Goal: Transaction & Acquisition: Purchase product/service

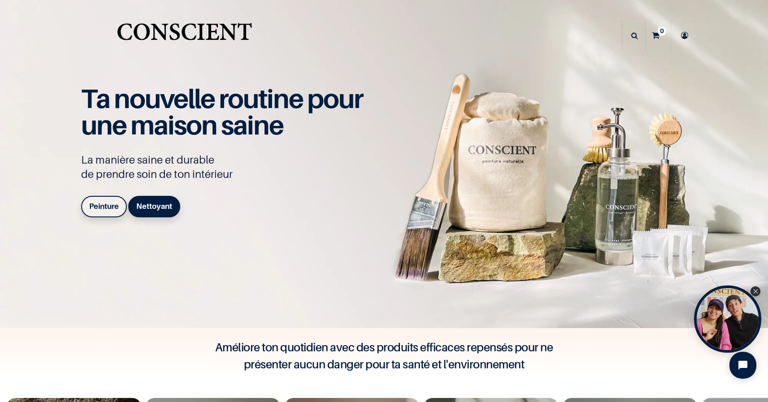
scroll to position [230, 0]
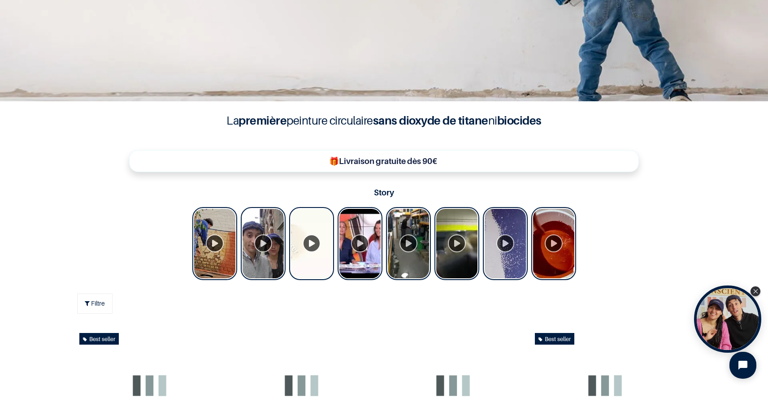
scroll to position [304, 0]
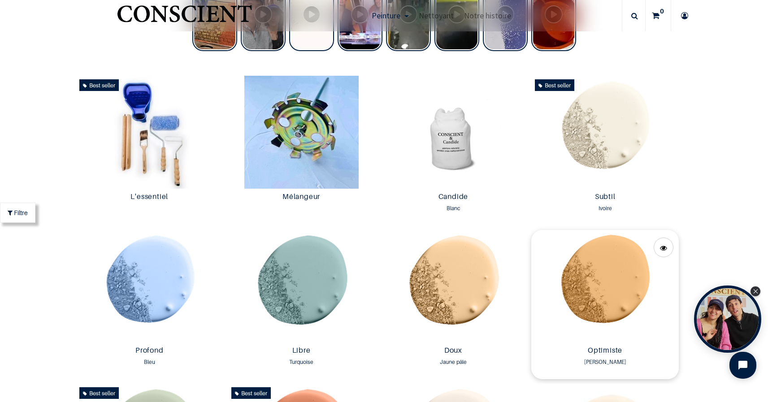
scroll to position [444, 0]
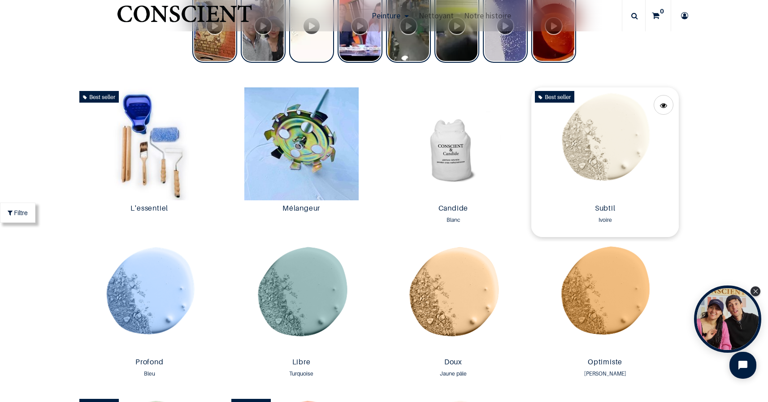
click at [582, 148] on img at bounding box center [605, 143] width 148 height 113
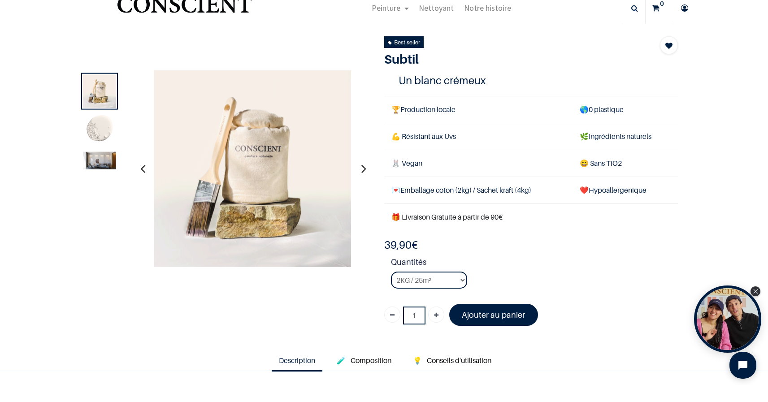
scroll to position [28, 0]
click at [451, 276] on select "2KG / 25m² 4KG / 50m² 8KG / 100m² Testeur" at bounding box center [429, 279] width 76 height 17
select select "127"
click at [391, 271] on select "2KG / 25m² 4KG / 50m² 8KG / 100m² Testeur" at bounding box center [429, 279] width 76 height 17
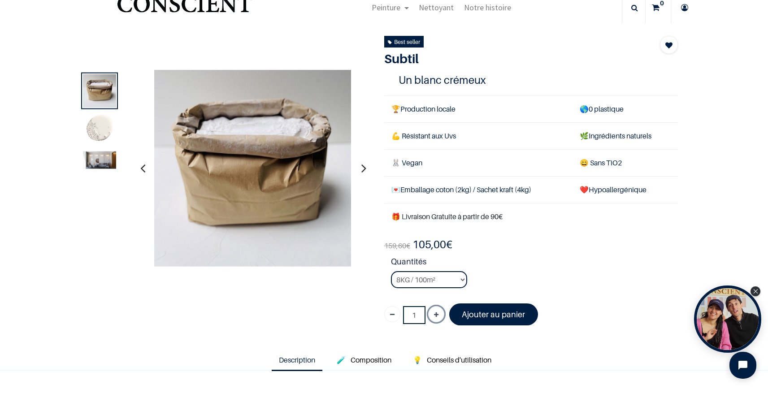
click at [431, 311] on link "Ajouter" at bounding box center [436, 314] width 16 height 16
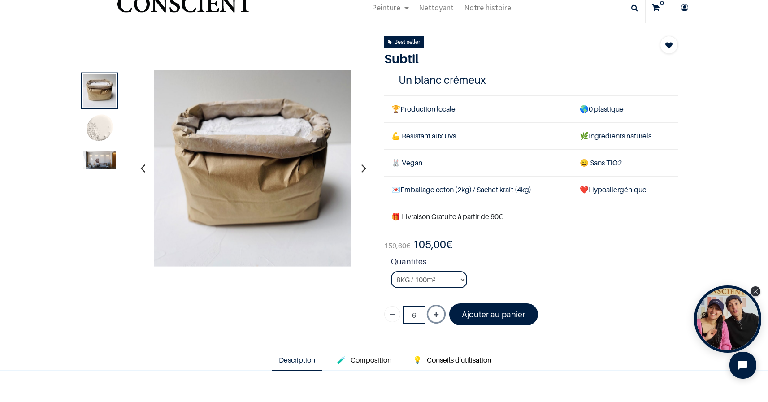
click at [431, 311] on link "Ajouter" at bounding box center [436, 314] width 16 height 16
type input "10"
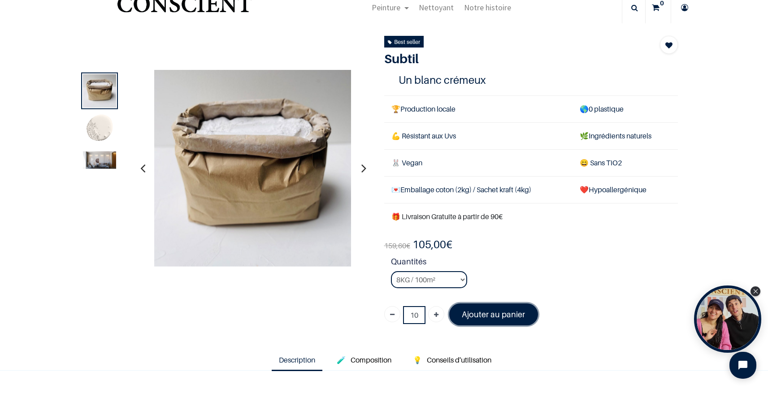
click at [470, 311] on font "Ajouter au panier" at bounding box center [493, 314] width 63 height 9
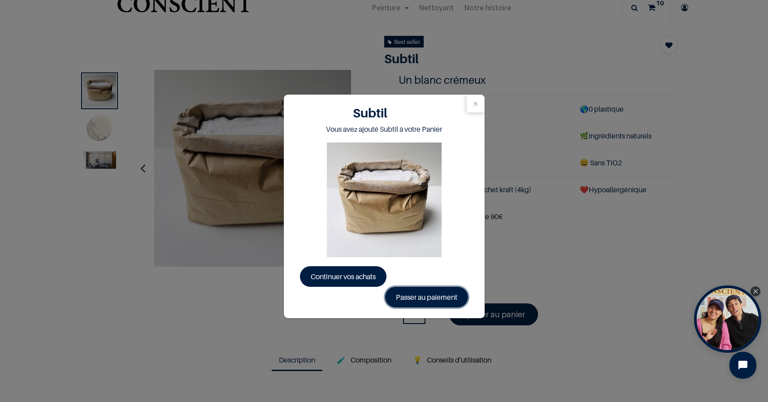
click at [402, 292] on link "Passer au paiement" at bounding box center [426, 297] width 83 height 21
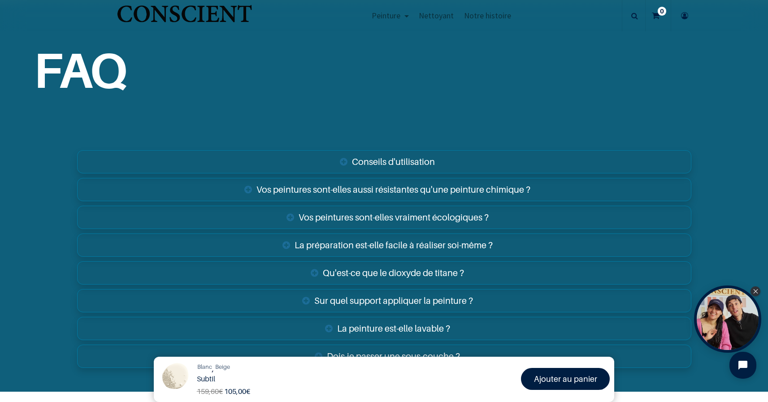
scroll to position [1457, 0]
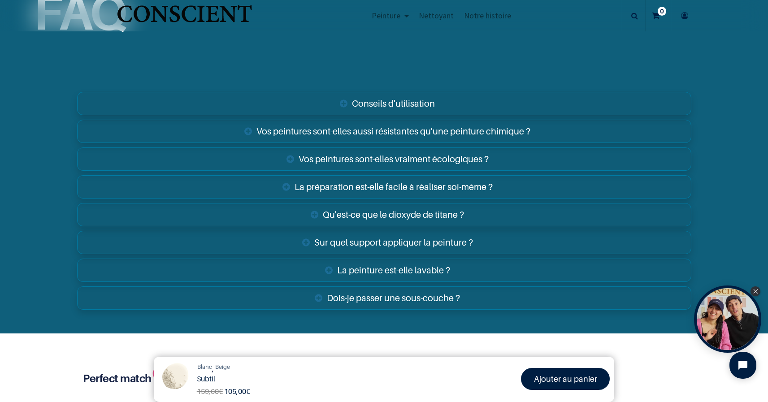
click at [395, 243] on link "Sur quel support appliquer la peinture ?" at bounding box center [384, 242] width 614 height 23
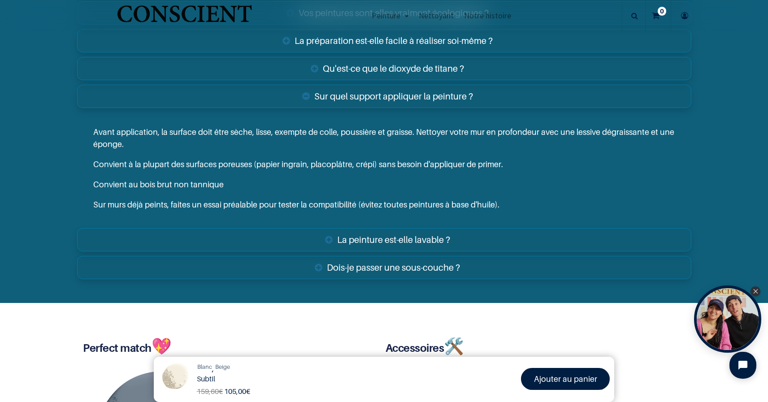
scroll to position [1607, 0]
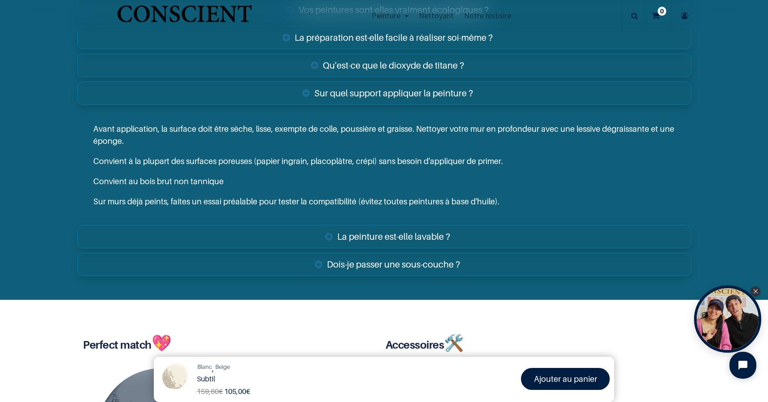
click at [393, 239] on link "La peinture est-elle lavable ?" at bounding box center [384, 236] width 614 height 23
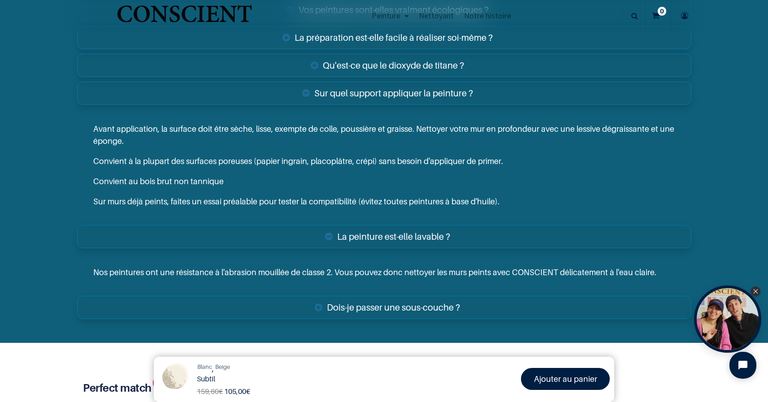
click at [393, 309] on link "Dois-je passer une sous-couche ?" at bounding box center [384, 307] width 614 height 23
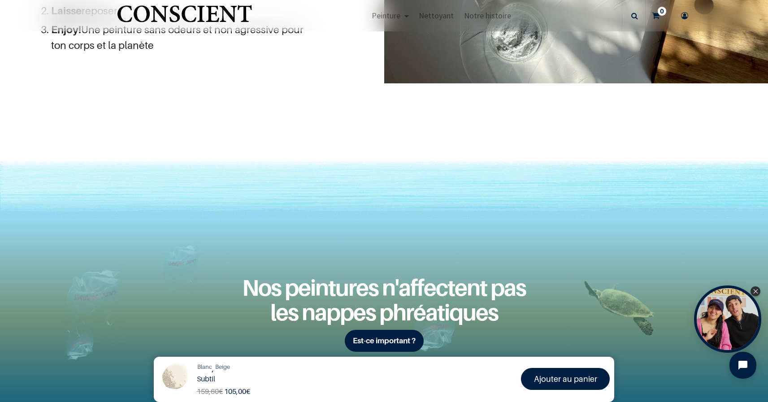
scroll to position [951, 0]
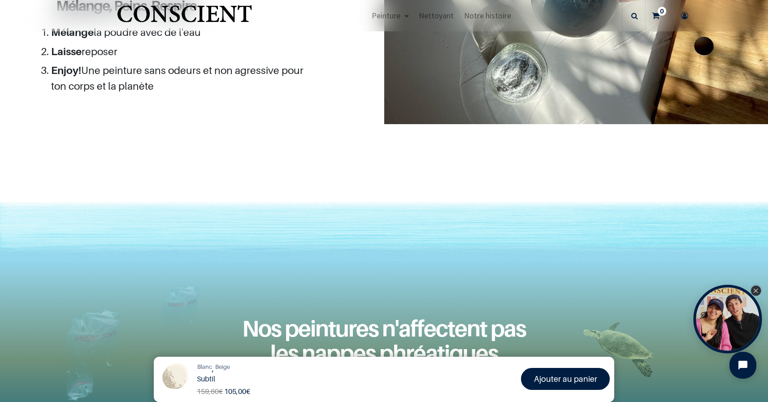
click at [757, 291] on icon "Close Tolstoy widget" at bounding box center [756, 291] width 4 height 4
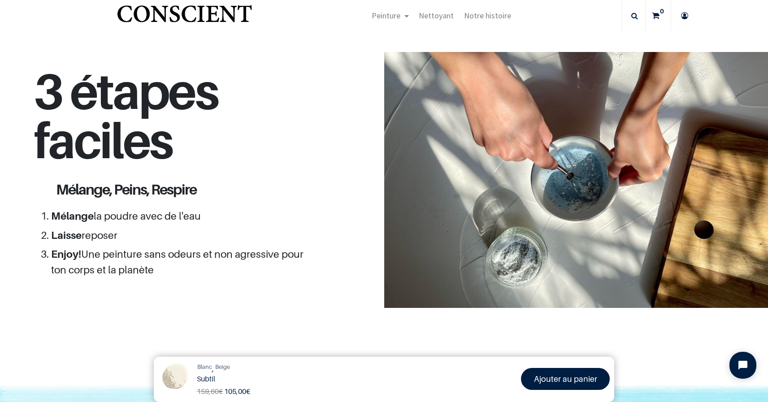
scroll to position [767, 0]
